Goal: Information Seeking & Learning: Find specific fact

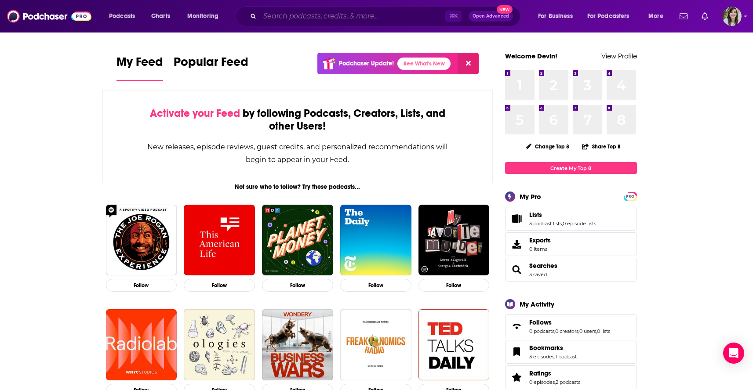
click at [330, 16] on input "Search podcasts, credits, & more..." at bounding box center [352, 16] width 185 height 14
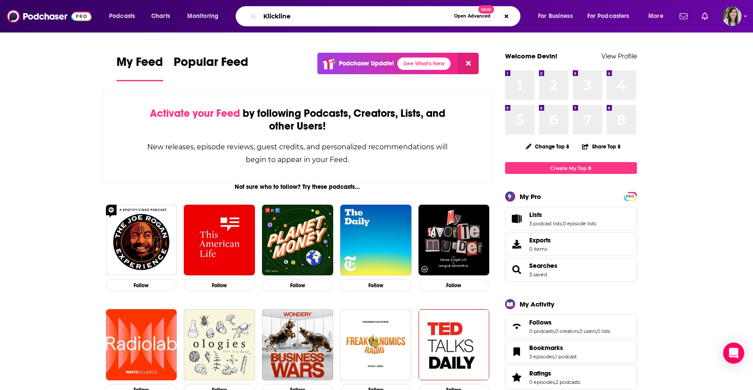
type input "Klickline"
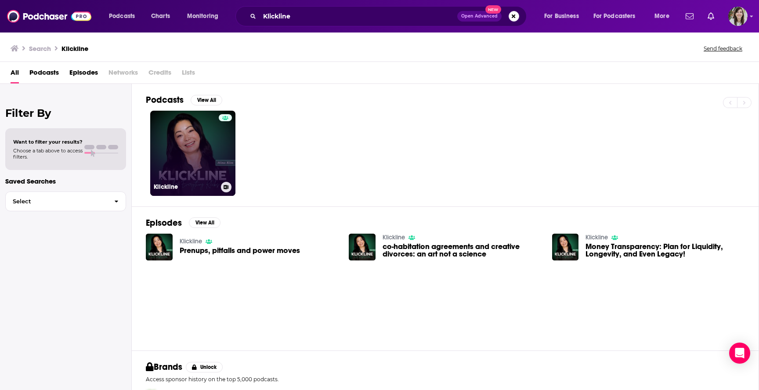
click at [191, 138] on link "Klickline" at bounding box center [192, 153] width 85 height 85
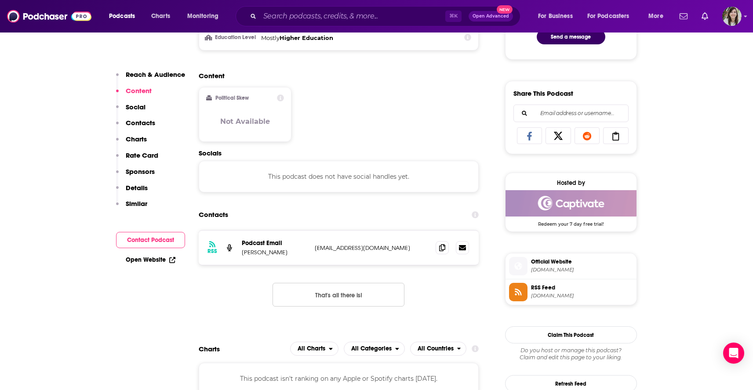
scroll to position [503, 0]
click at [556, 298] on span "[DOMAIN_NAME]" at bounding box center [582, 295] width 102 height 7
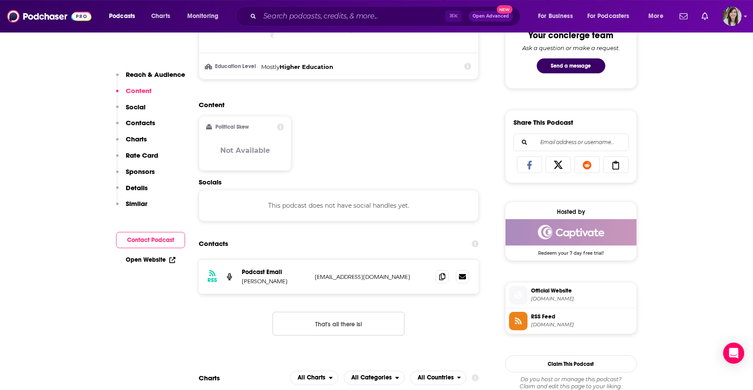
scroll to position [478, 0]
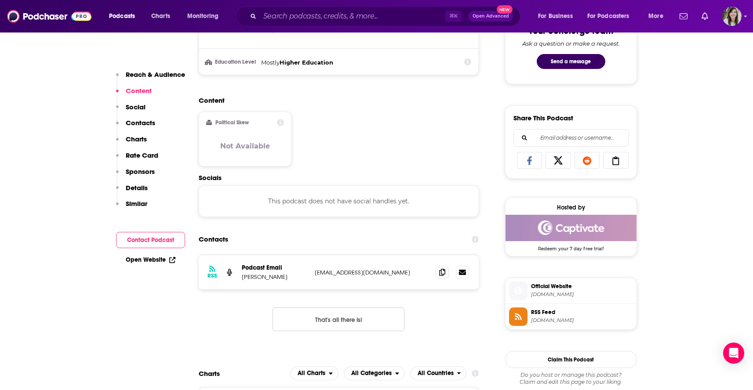
click at [563, 316] on span "RSS Feed" at bounding box center [582, 313] width 102 height 8
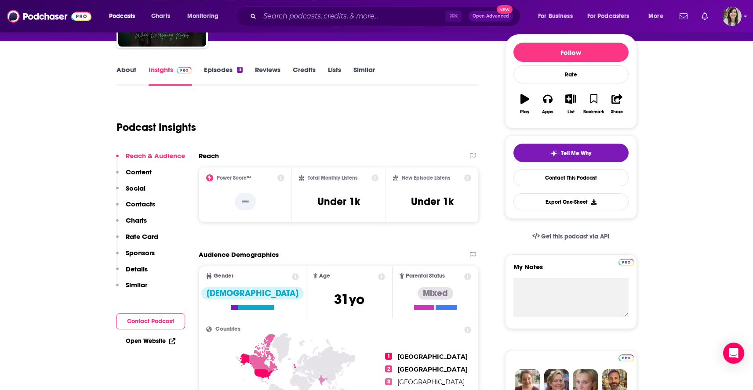
scroll to position [0, 0]
